Goal: Use online tool/utility: Utilize a website feature to perform a specific function

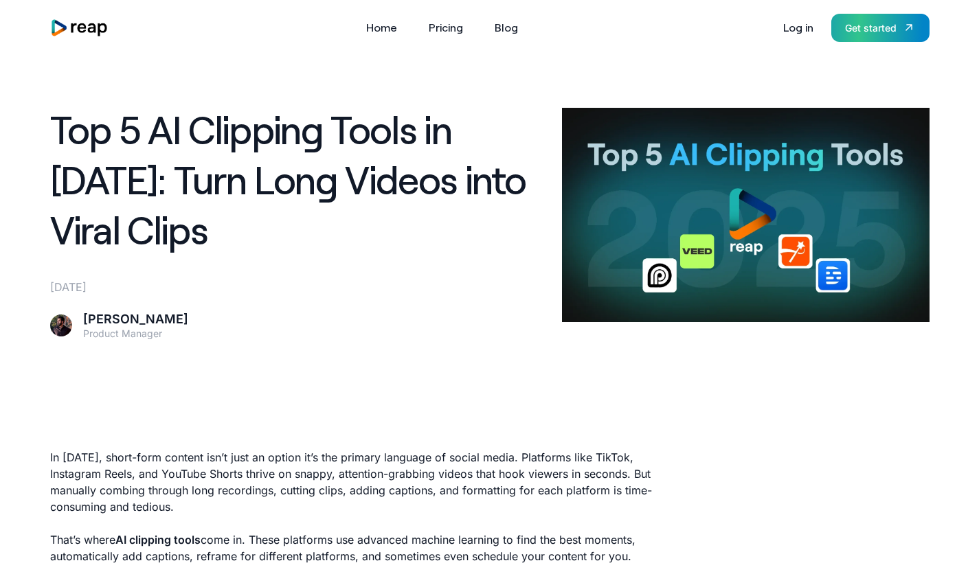
click at [858, 32] on div "Get started" at bounding box center [871, 28] width 52 height 14
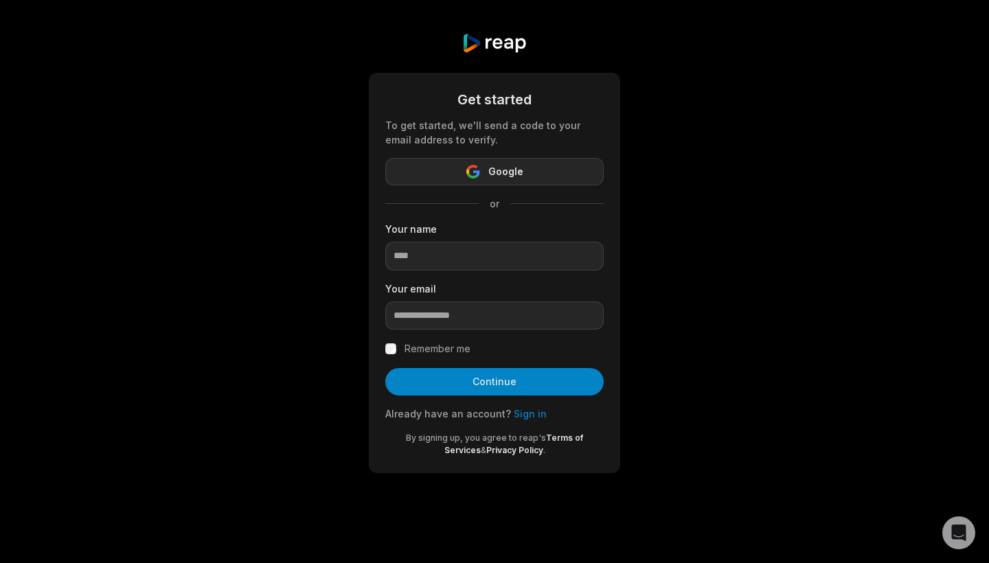
click at [466, 170] on button "Google" at bounding box center [494, 171] width 218 height 27
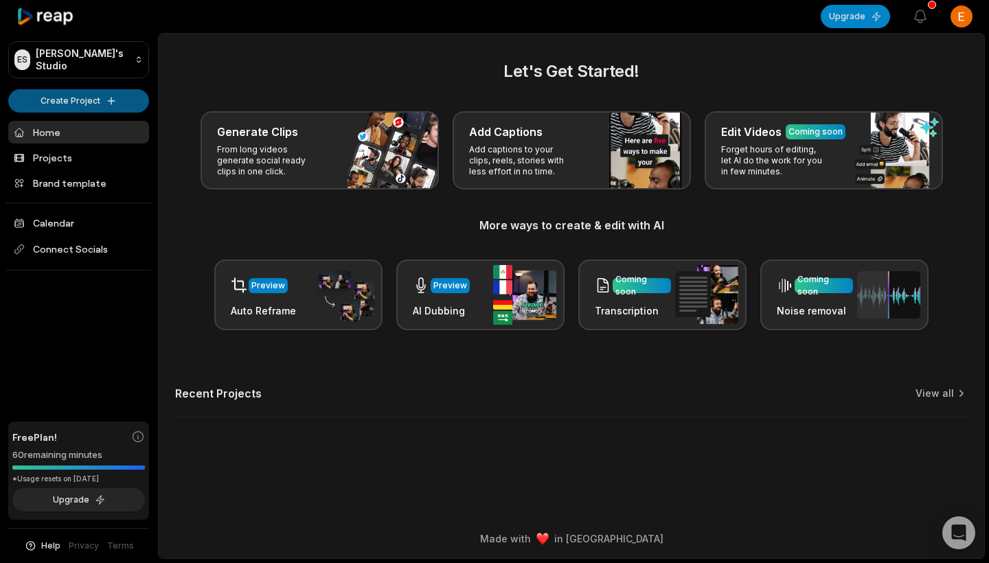
click at [38, 102] on html "ES Elena's Studio Create Project Home Projects Brand template Calendar Connect …" at bounding box center [494, 281] width 989 height 563
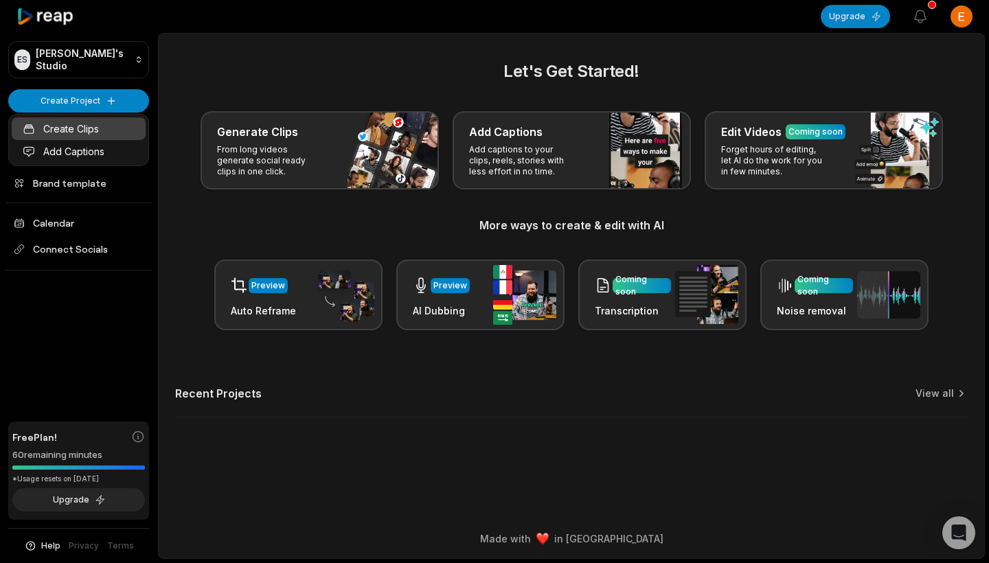
click at [89, 122] on link "Create Clips" at bounding box center [79, 128] width 134 height 23
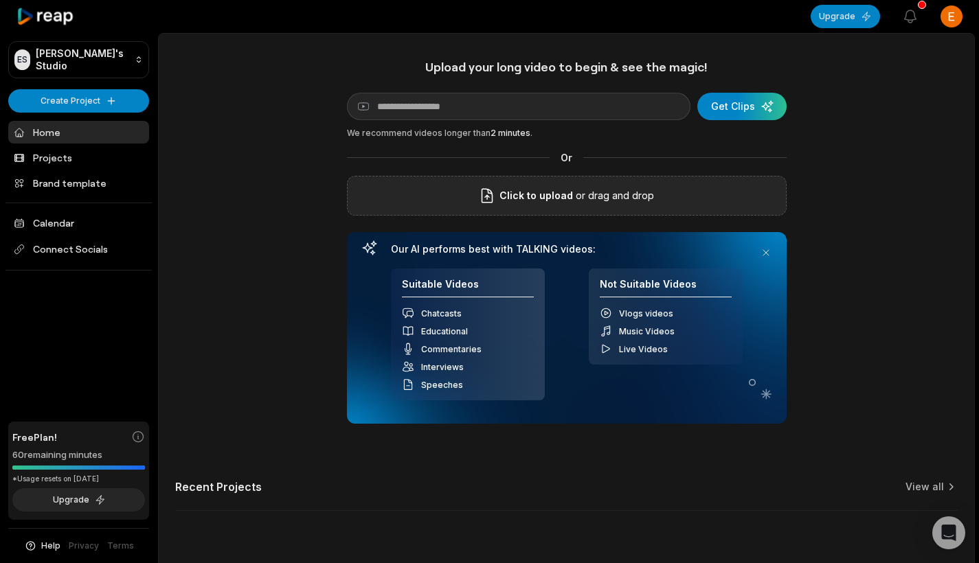
click at [480, 206] on div "Click to upload or drag and drop" at bounding box center [567, 196] width 440 height 40
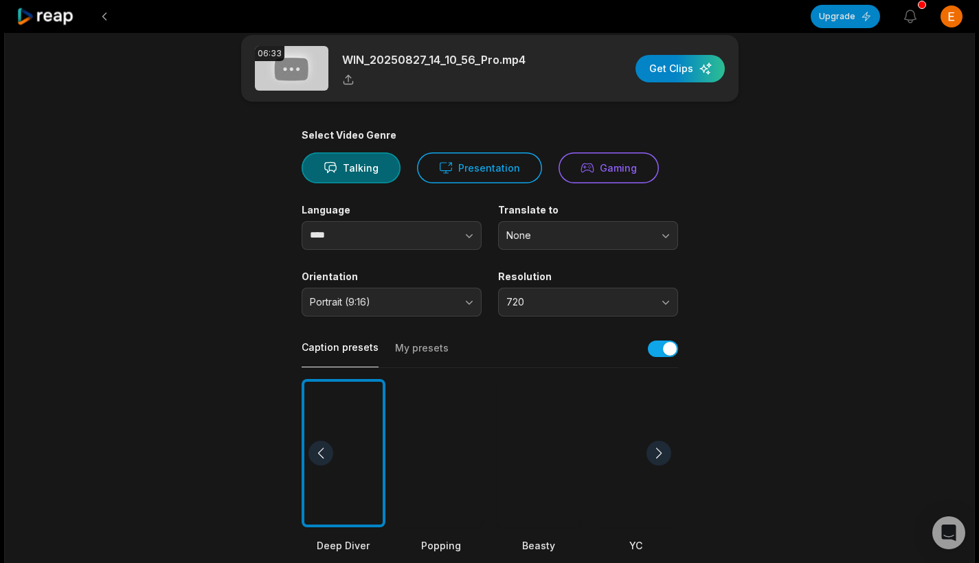
scroll to position [21, 0]
click at [364, 293] on button "Portrait (9:16)" at bounding box center [392, 301] width 180 height 29
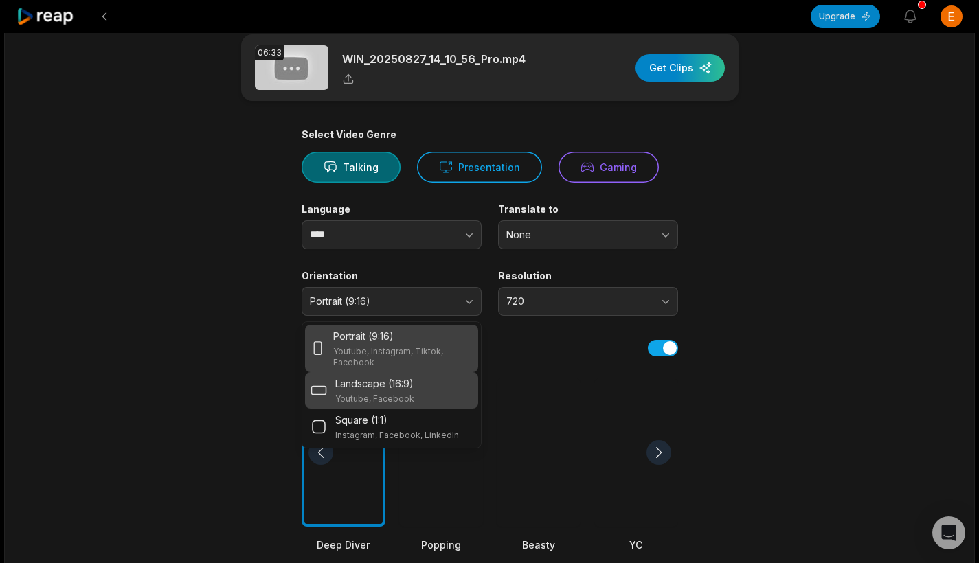
click at [359, 389] on p "Landscape (16:9)" at bounding box center [374, 384] width 78 height 14
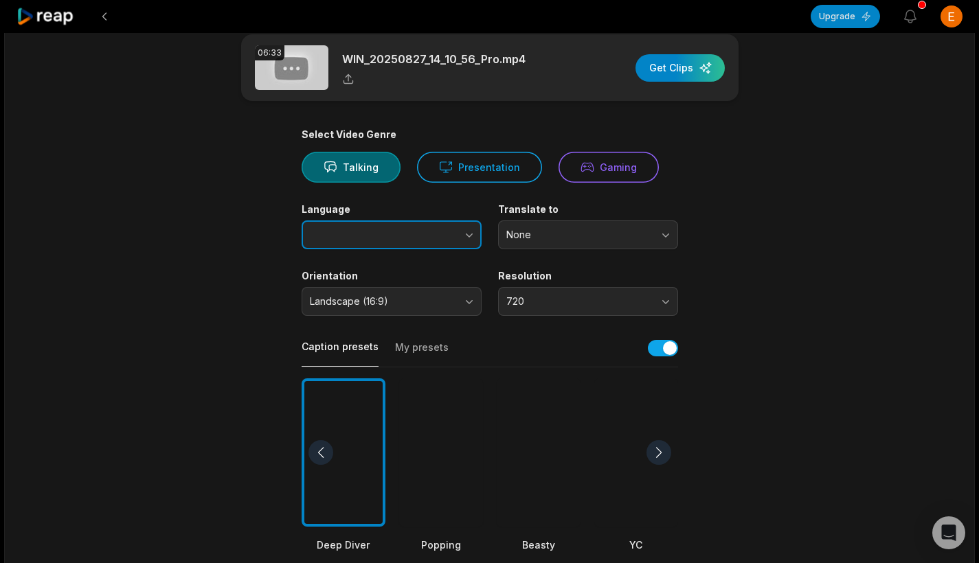
click at [417, 225] on button "button" at bounding box center [442, 235] width 78 height 29
type input "*********"
click at [533, 232] on span "None" at bounding box center [578, 235] width 144 height 12
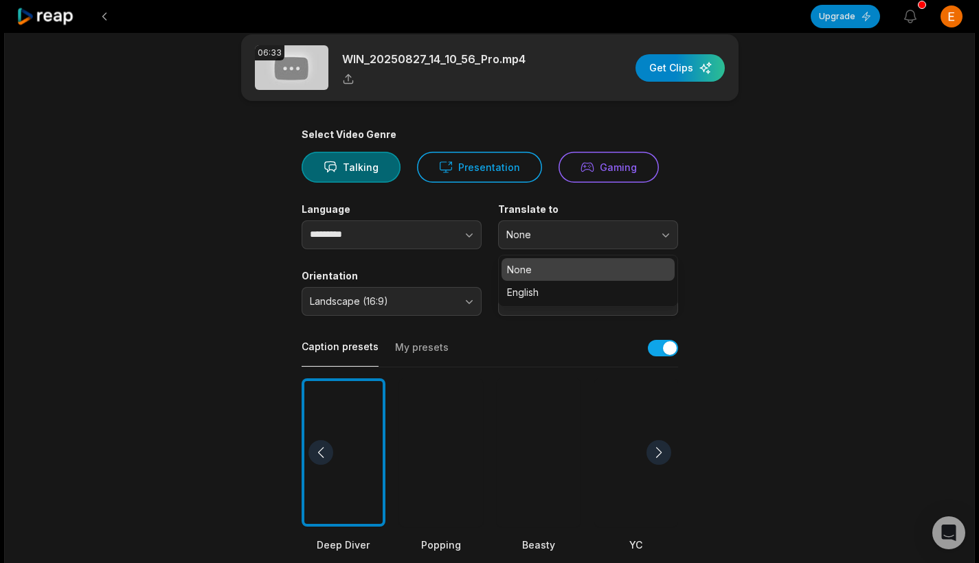
click at [537, 219] on div "Translate to None None English" at bounding box center [588, 226] width 180 height 46
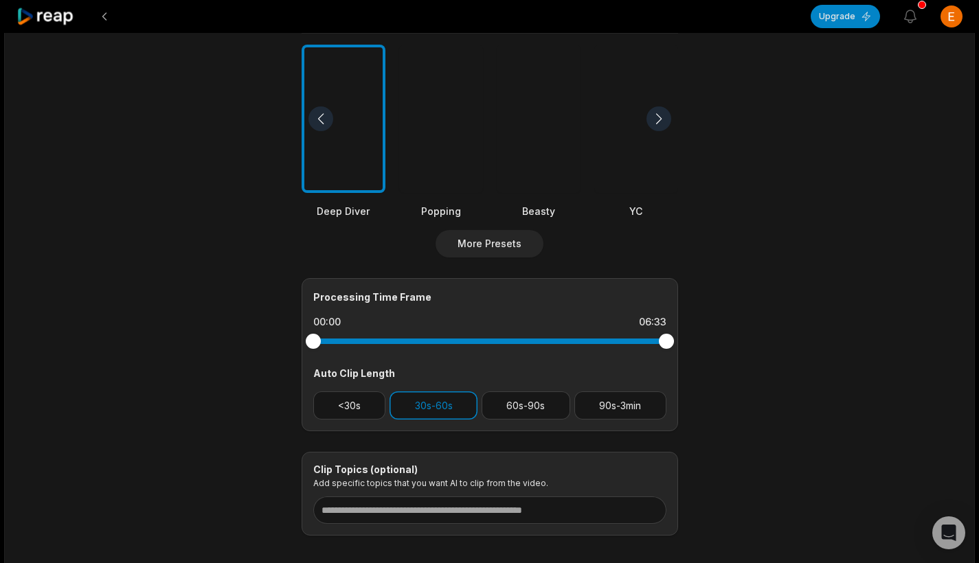
scroll to position [356, 0]
click at [633, 405] on button "90s-3min" at bounding box center [620, 405] width 92 height 28
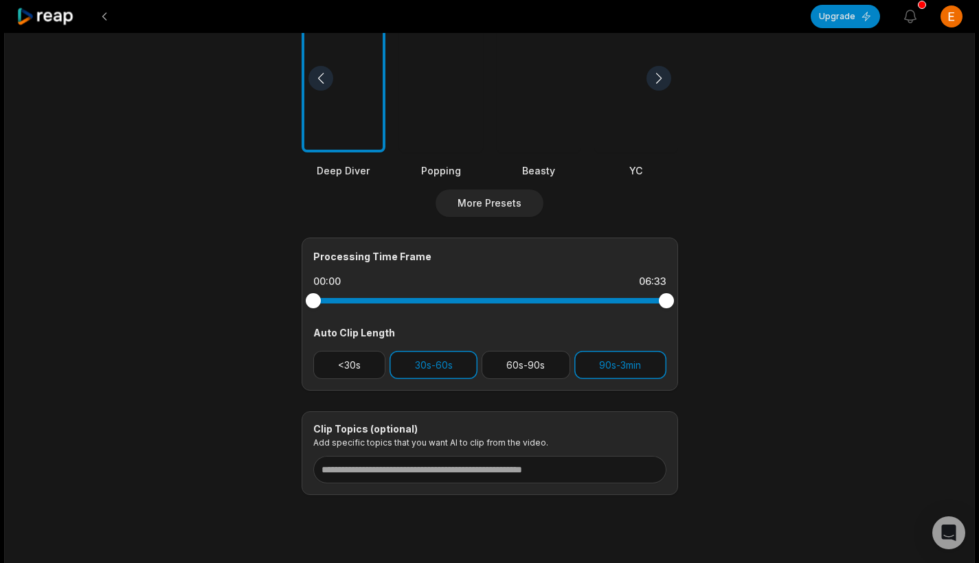
scroll to position [405, 0]
